Goal: Task Accomplishment & Management: Use online tool/utility

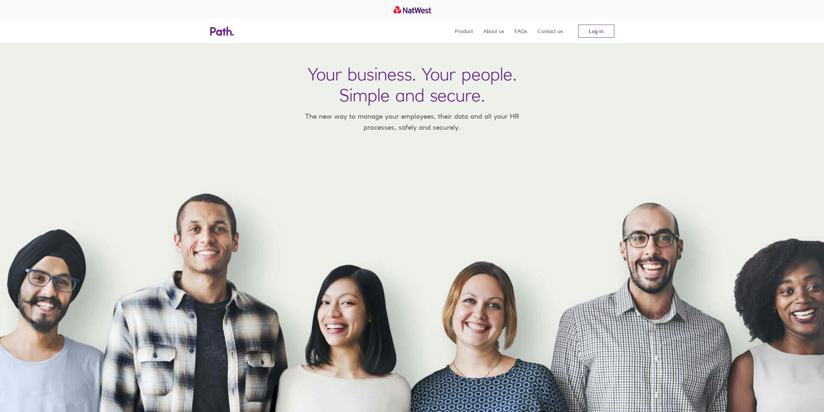
click at [599, 29] on link "Log in" at bounding box center [596, 31] width 36 height 13
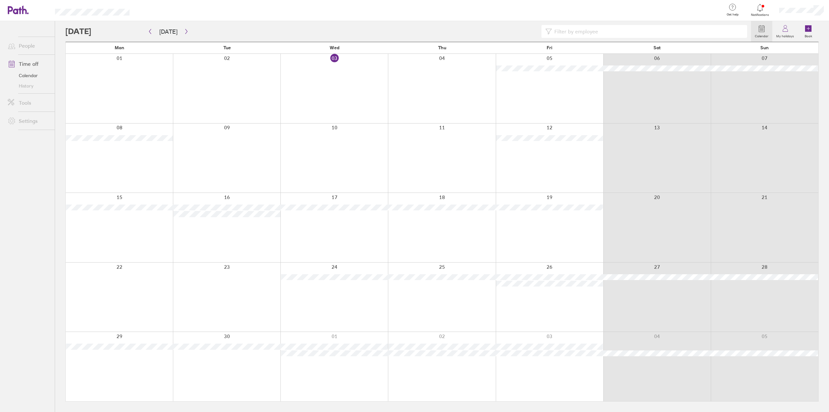
drag, startPoint x: 137, startPoint y: 224, endPoint x: 189, endPoint y: 270, distance: 69.2
click at [137, 224] on div at bounding box center [119, 227] width 107 height 69
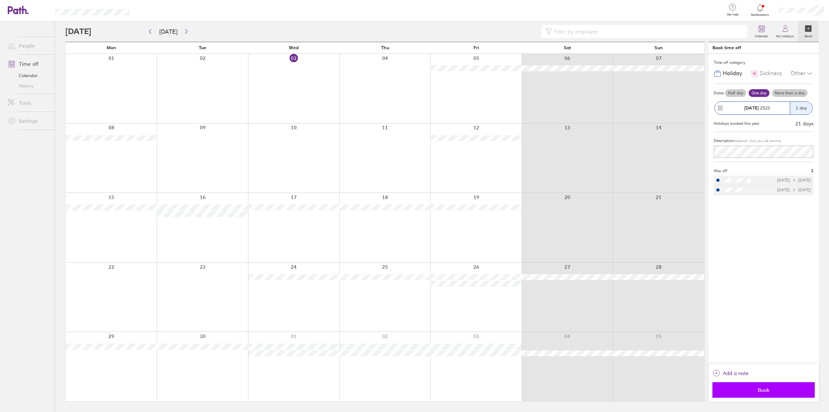
click at [750, 393] on button "Book" at bounding box center [764, 390] width 102 height 16
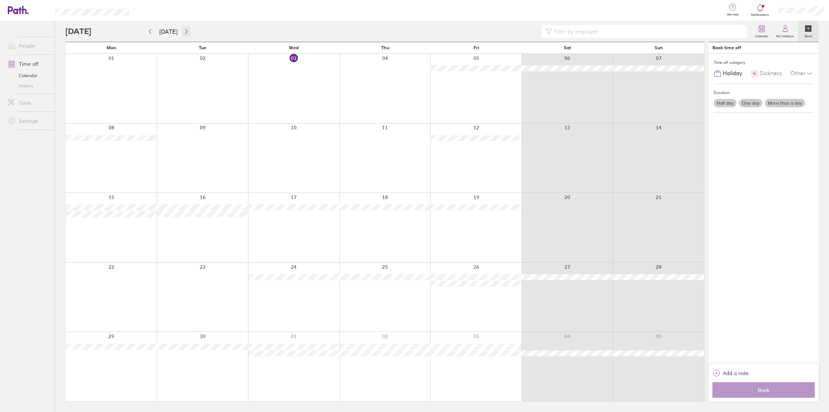
click at [184, 31] on icon "button" at bounding box center [186, 31] width 5 height 5
